Goal: Task Accomplishment & Management: Use online tool/utility

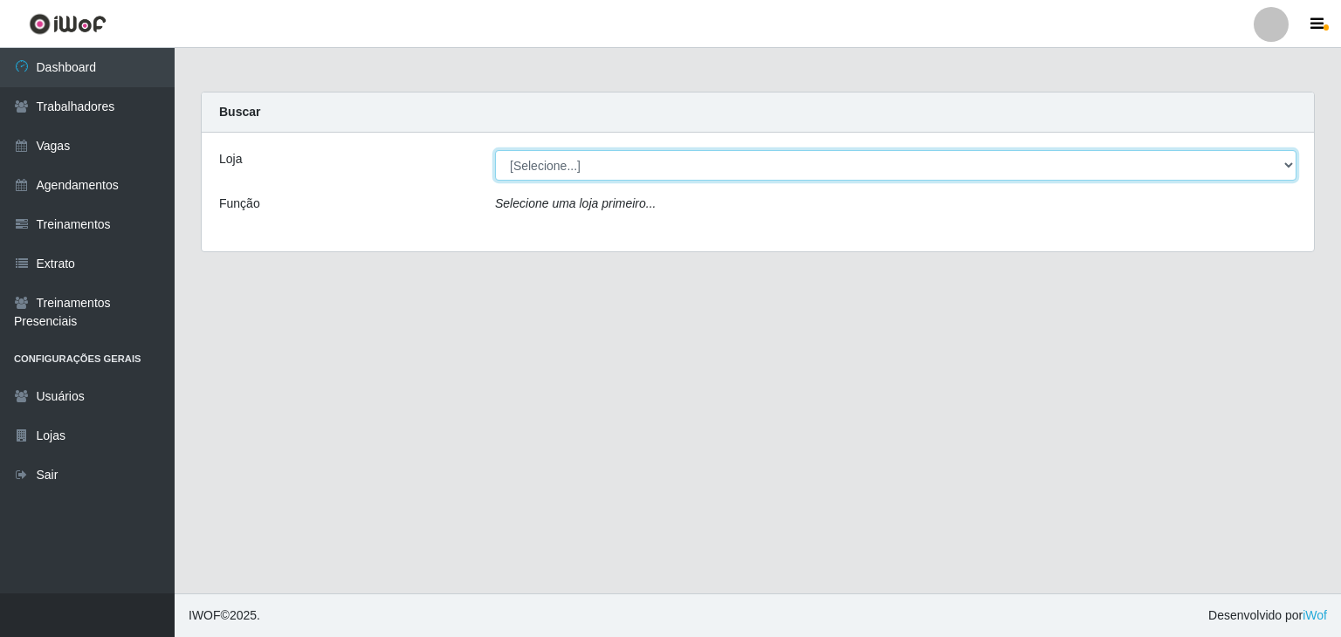
click at [1283, 163] on select "[Selecione...] BL Importadora" at bounding box center [895, 165] width 801 height 31
select select "259"
click at [495, 150] on select "[Selecione...] BL Importadora" at bounding box center [895, 165] width 801 height 31
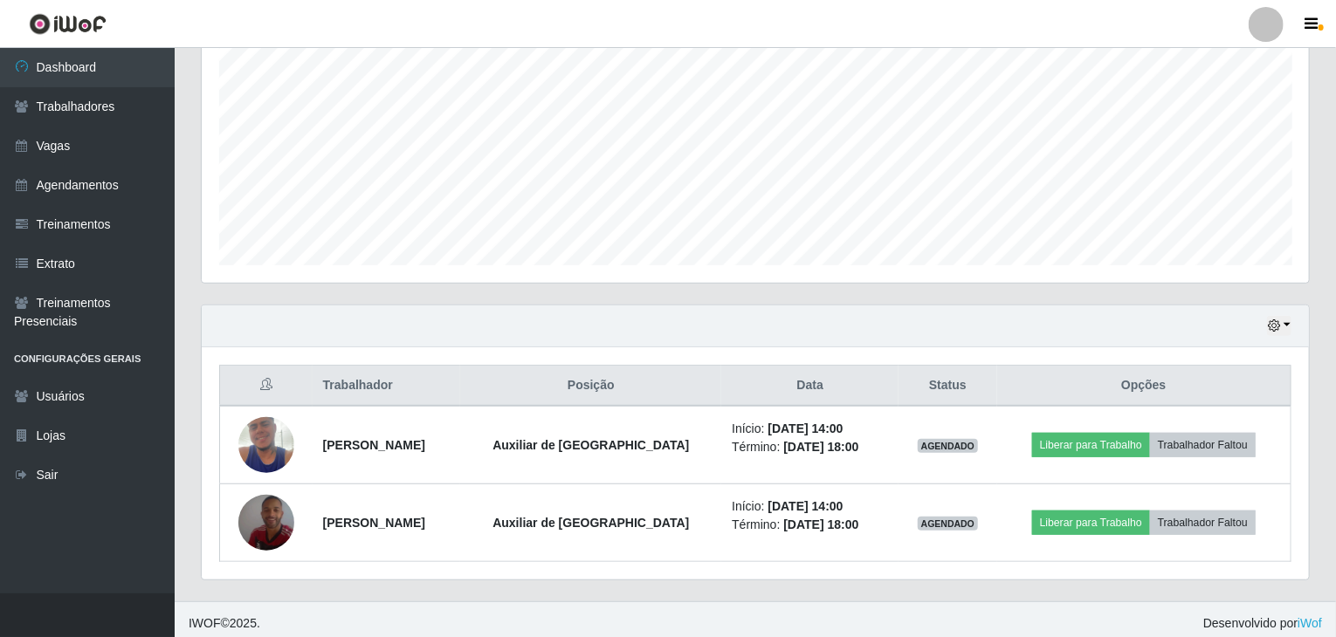
scroll to position [363, 0]
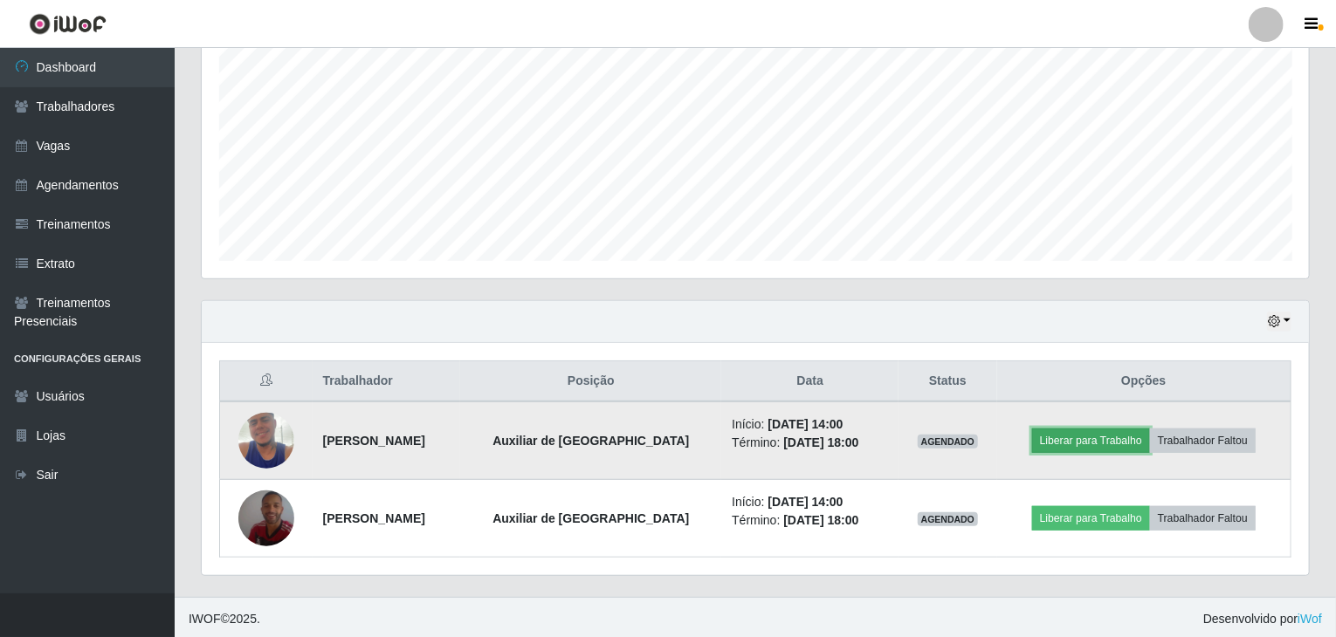
click at [1077, 431] on button "Liberar para Trabalho" at bounding box center [1091, 441] width 118 height 24
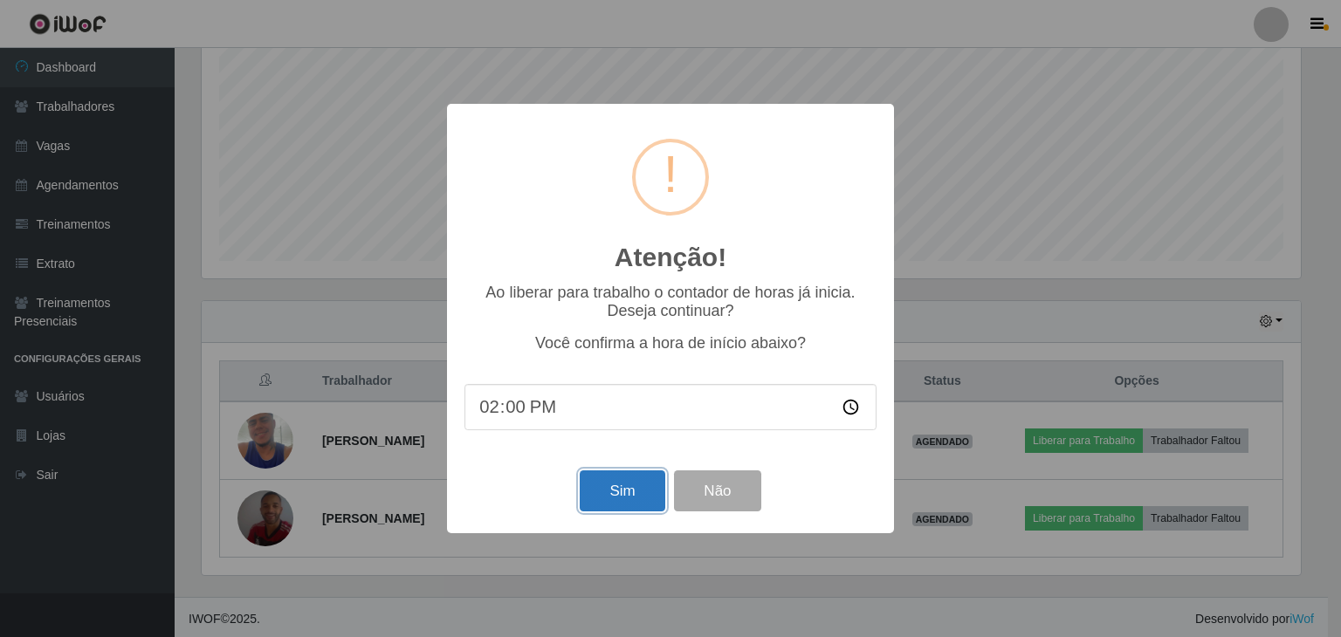
click at [612, 497] on button "Sim" at bounding box center [622, 491] width 85 height 41
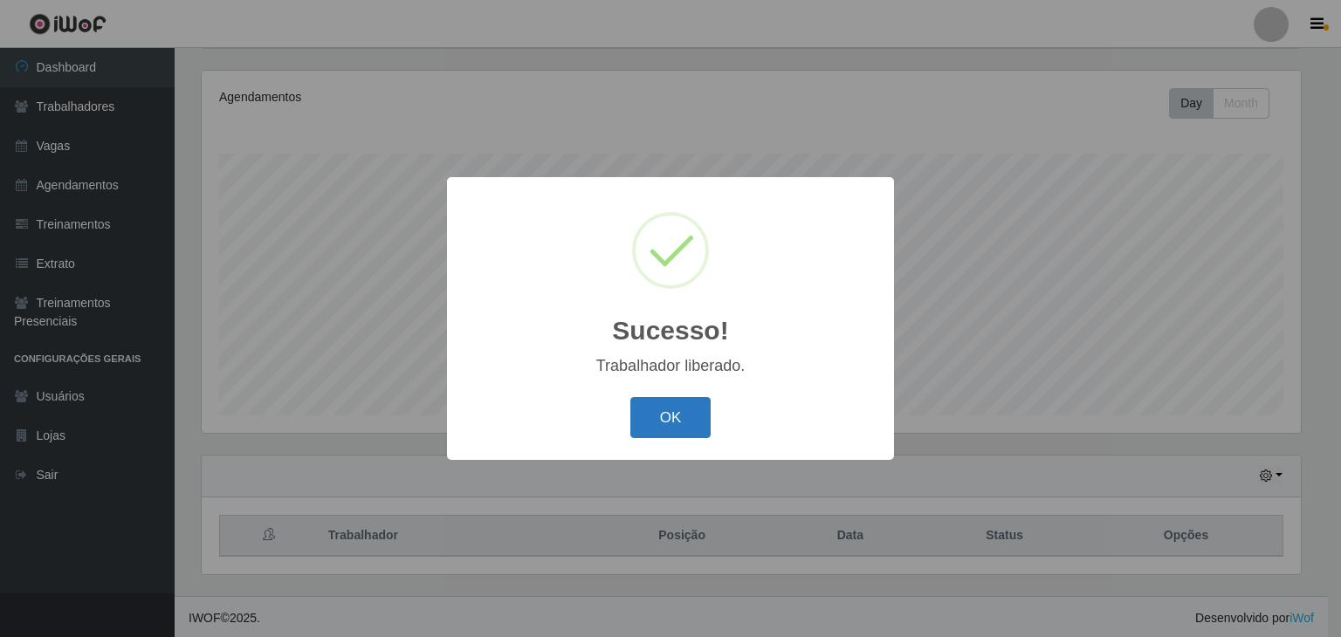
click at [649, 419] on button "OK" at bounding box center [670, 417] width 81 height 41
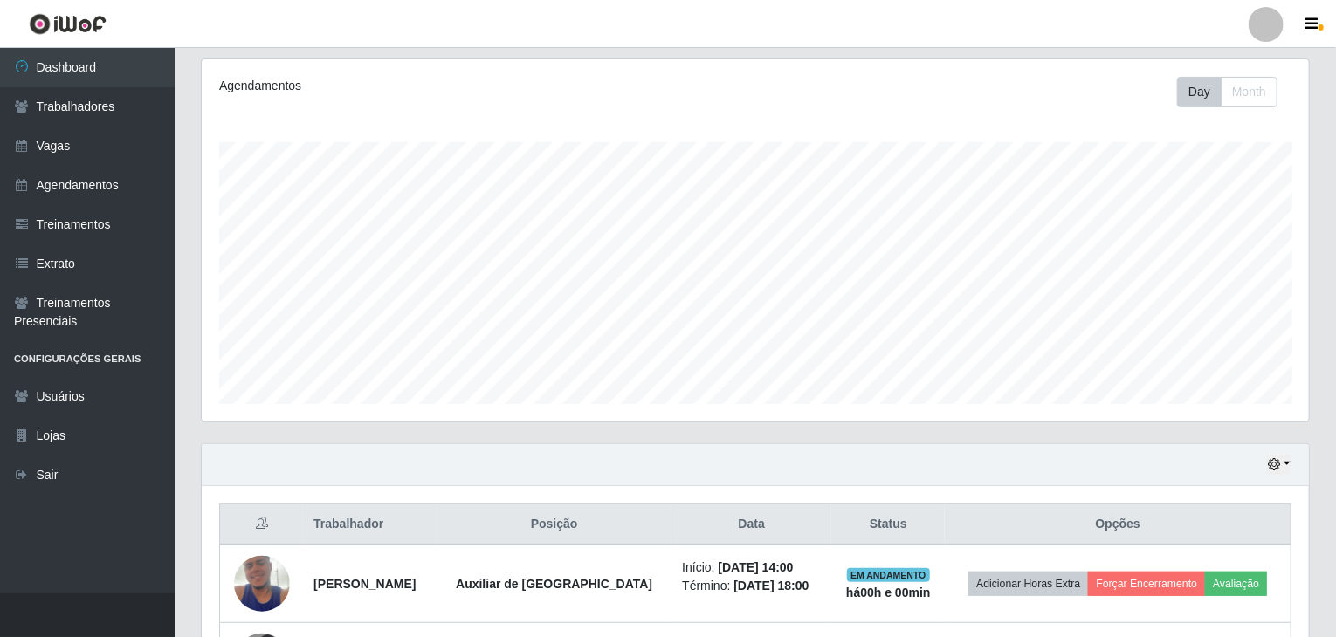
scroll to position [363, 0]
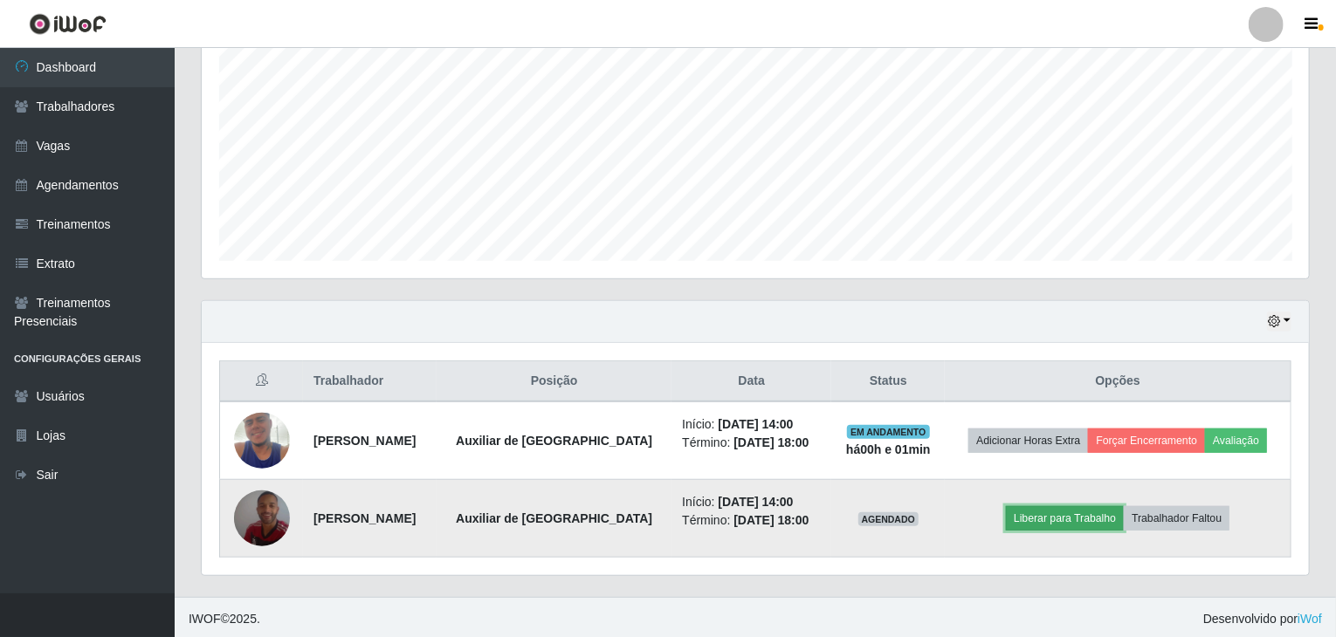
click at [1090, 519] on button "Liberar para Trabalho" at bounding box center [1065, 518] width 118 height 24
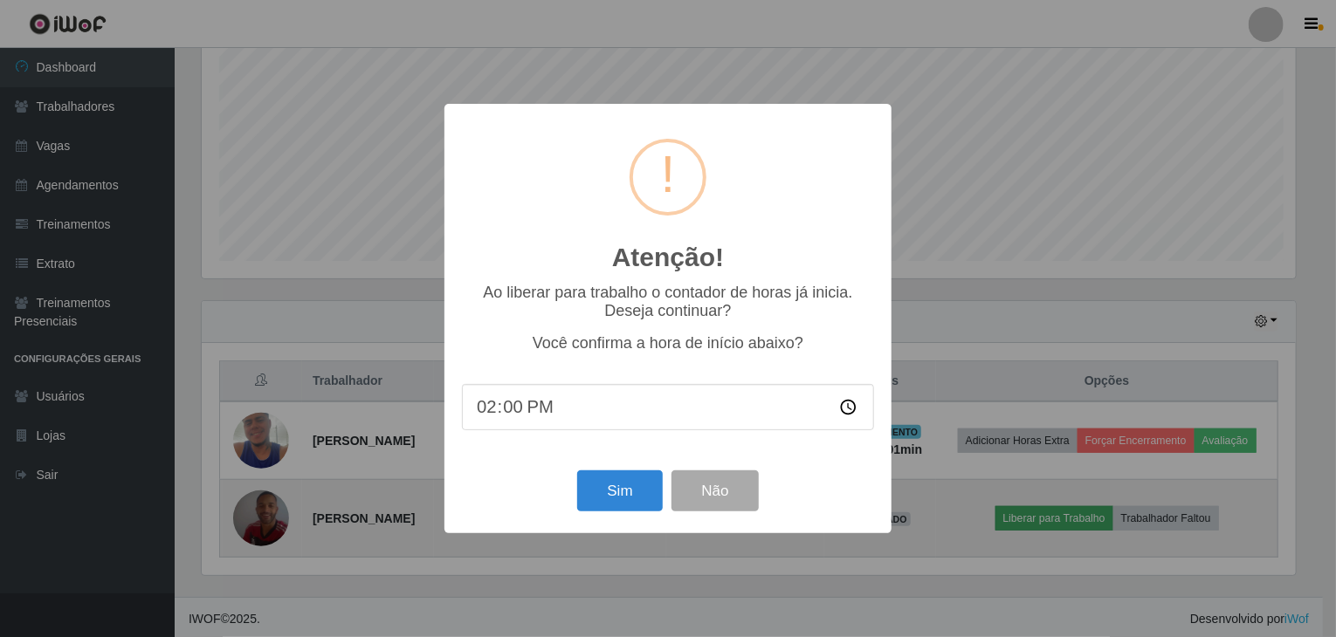
scroll to position [362, 1100]
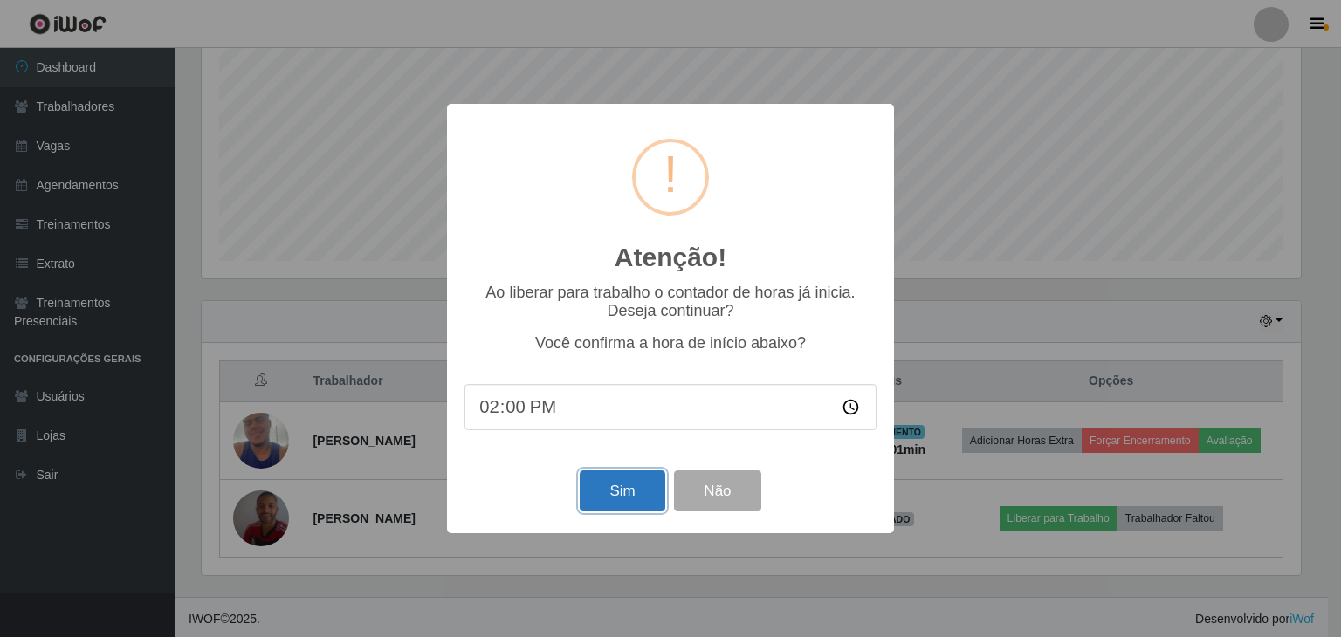
click at [637, 490] on button "Sim" at bounding box center [622, 491] width 85 height 41
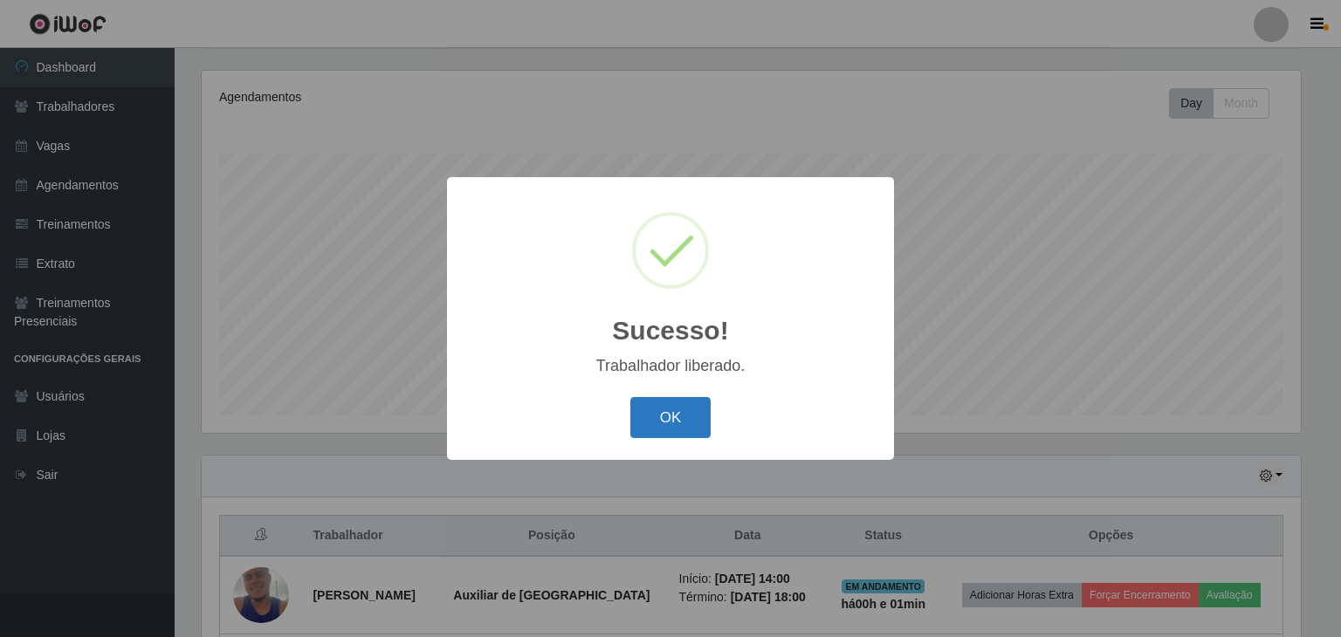
click at [669, 416] on button "OK" at bounding box center [670, 417] width 81 height 41
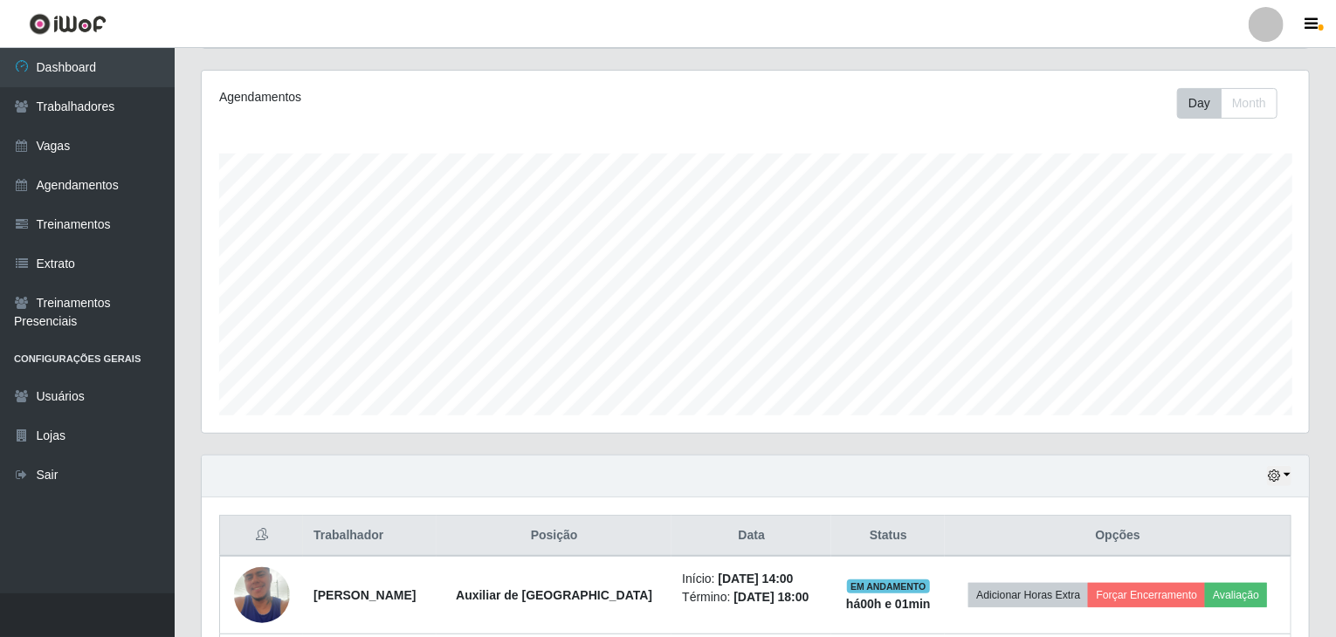
scroll to position [362, 1107]
